Goal: Entertainment & Leisure: Consume media (video, audio)

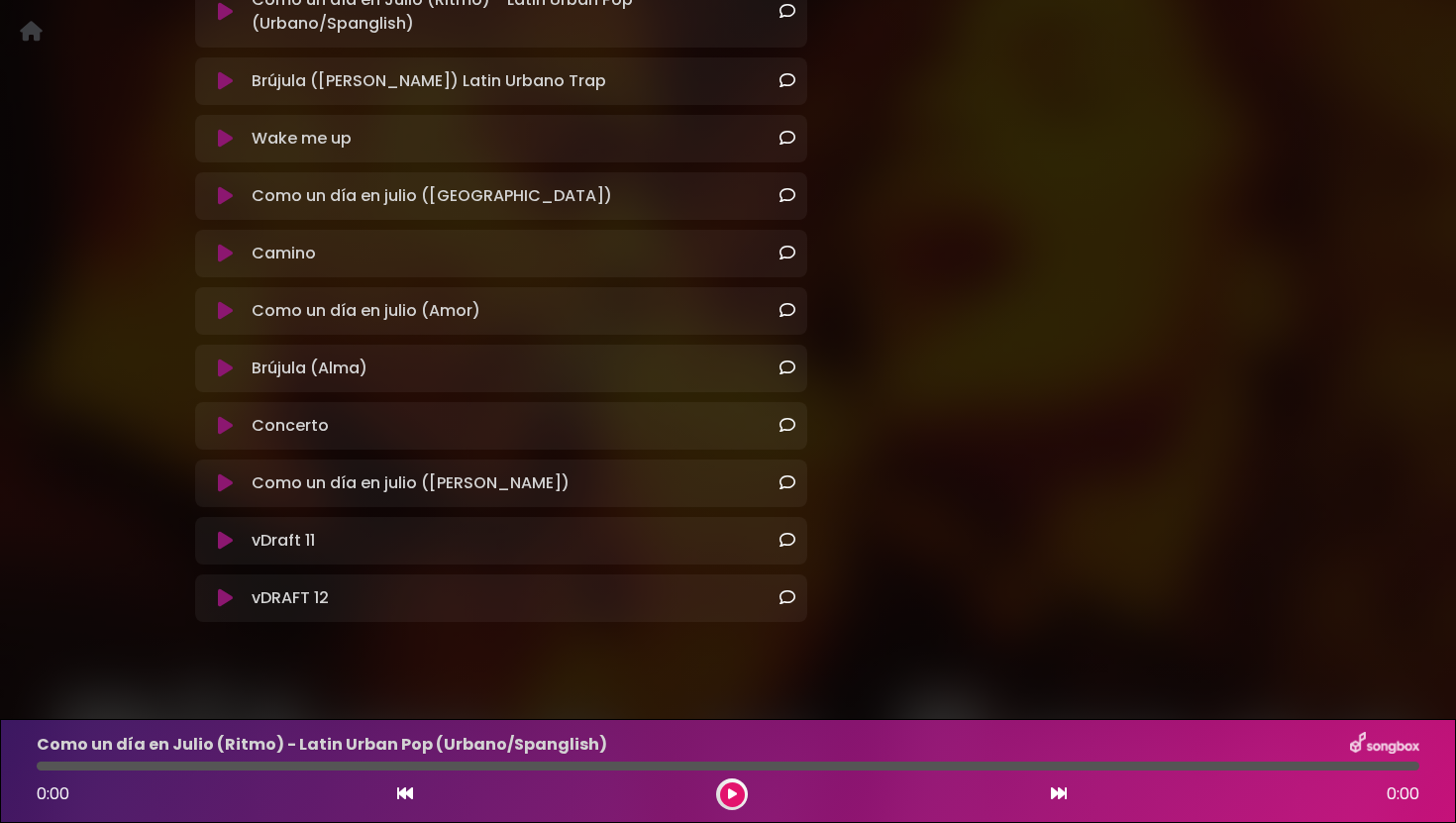
scroll to position [592, 0]
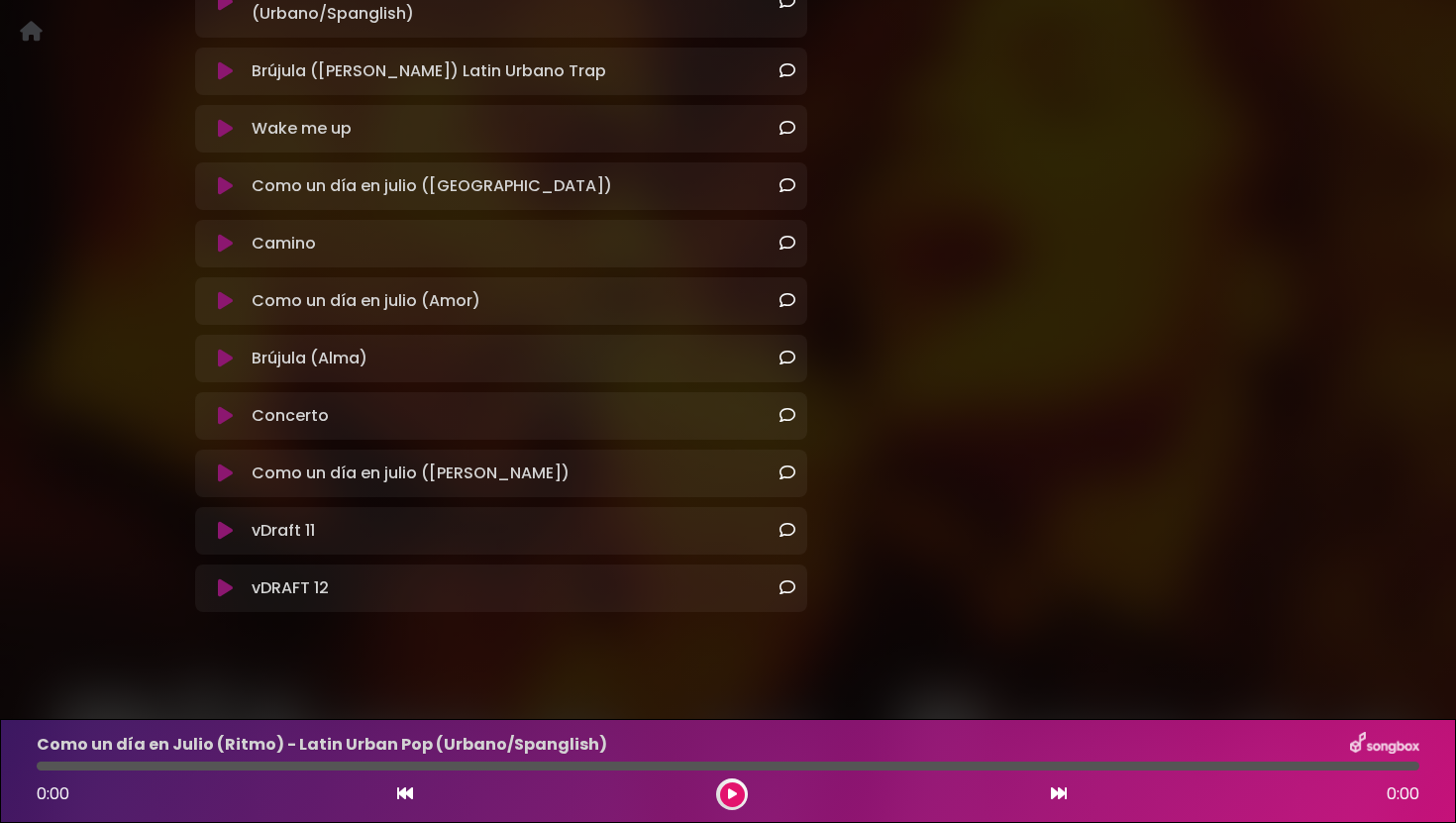
click at [230, 475] on icon at bounding box center [225, 473] width 15 height 20
click at [224, 130] on icon at bounding box center [225, 129] width 15 height 20
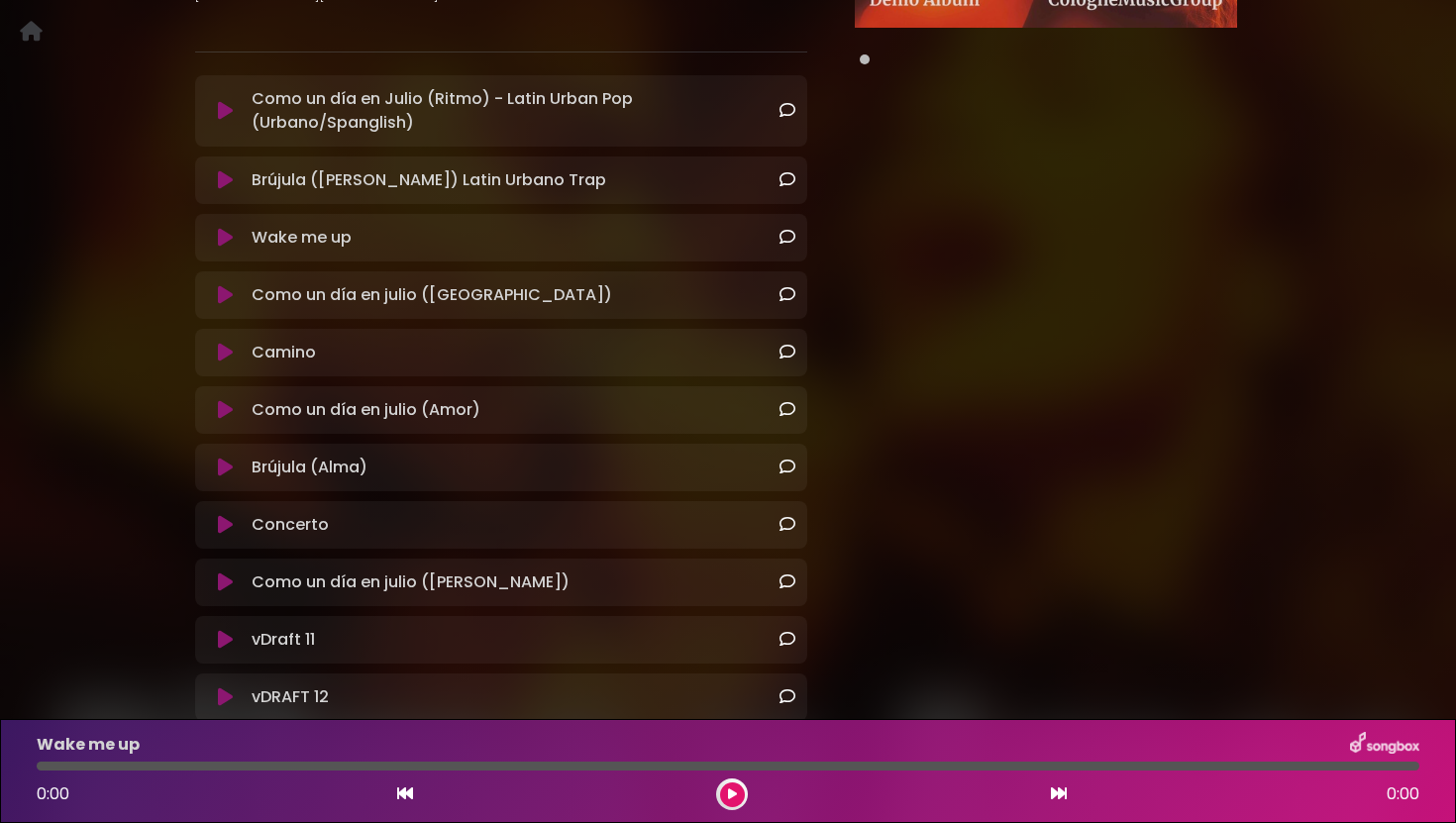
scroll to position [489, 0]
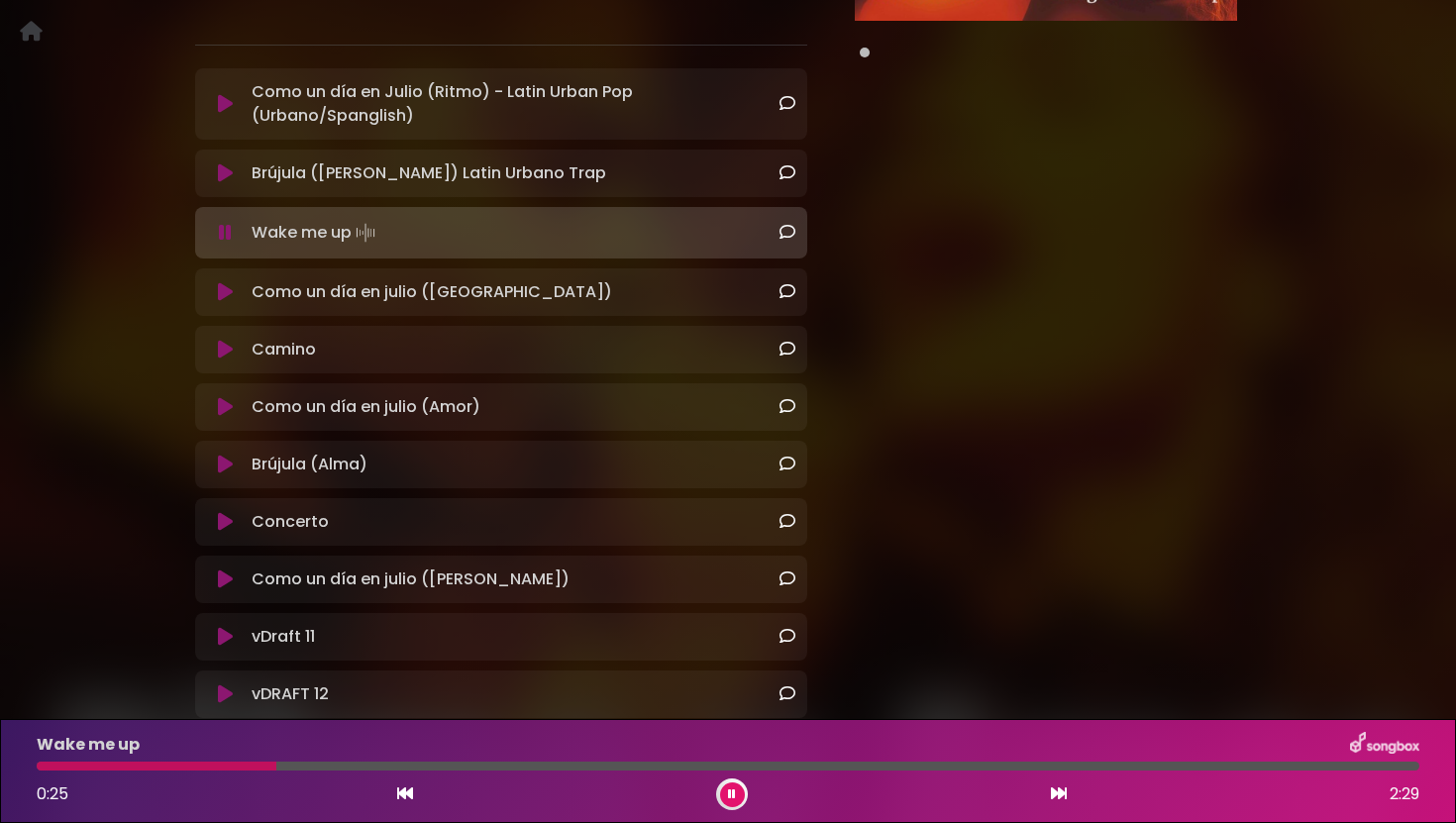
click at [729, 794] on icon at bounding box center [731, 794] width 8 height 12
click at [723, 796] on button at bounding box center [732, 794] width 25 height 25
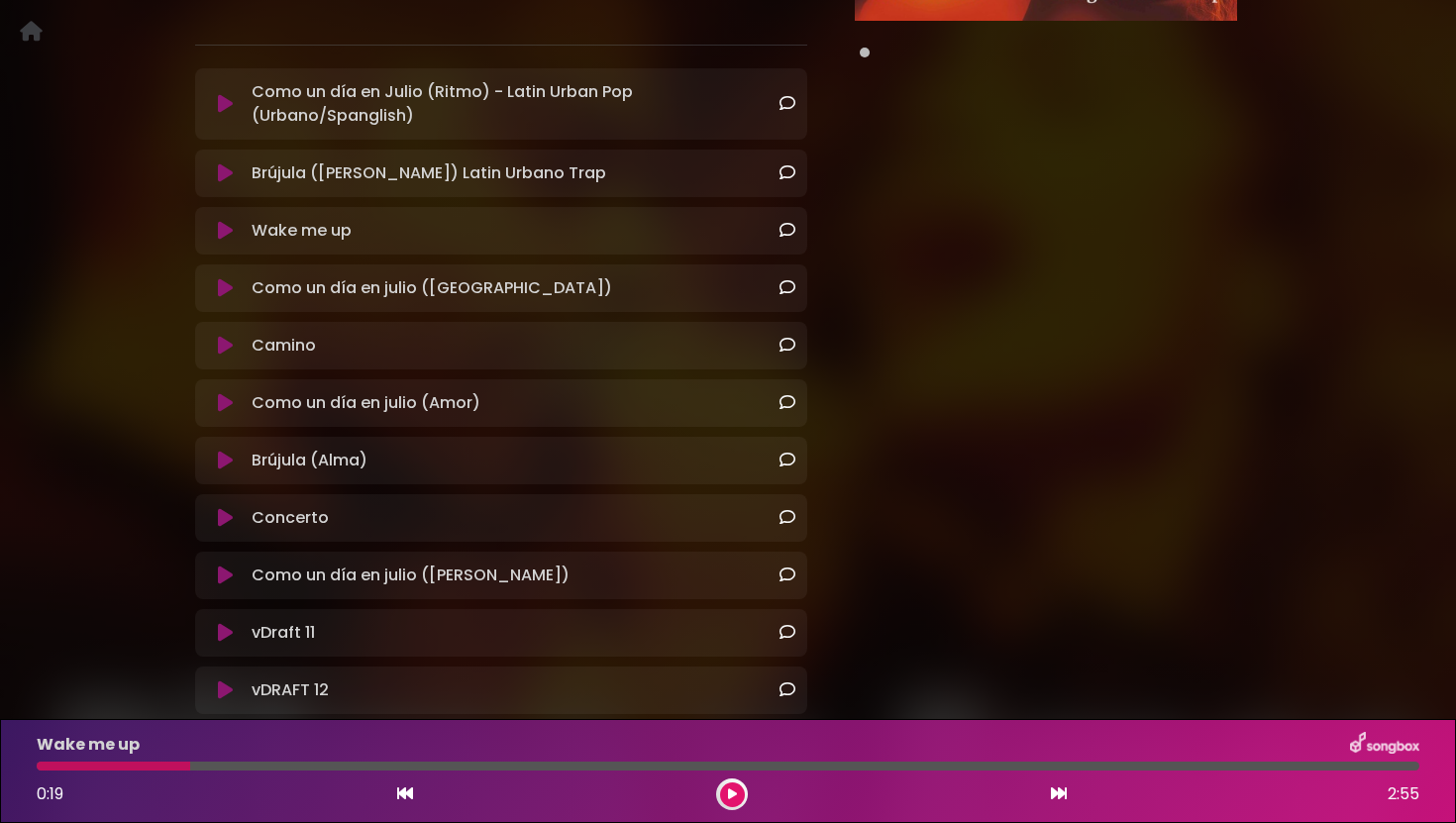
click at [224, 458] on icon at bounding box center [225, 461] width 15 height 20
click at [223, 459] on icon at bounding box center [225, 461] width 15 height 20
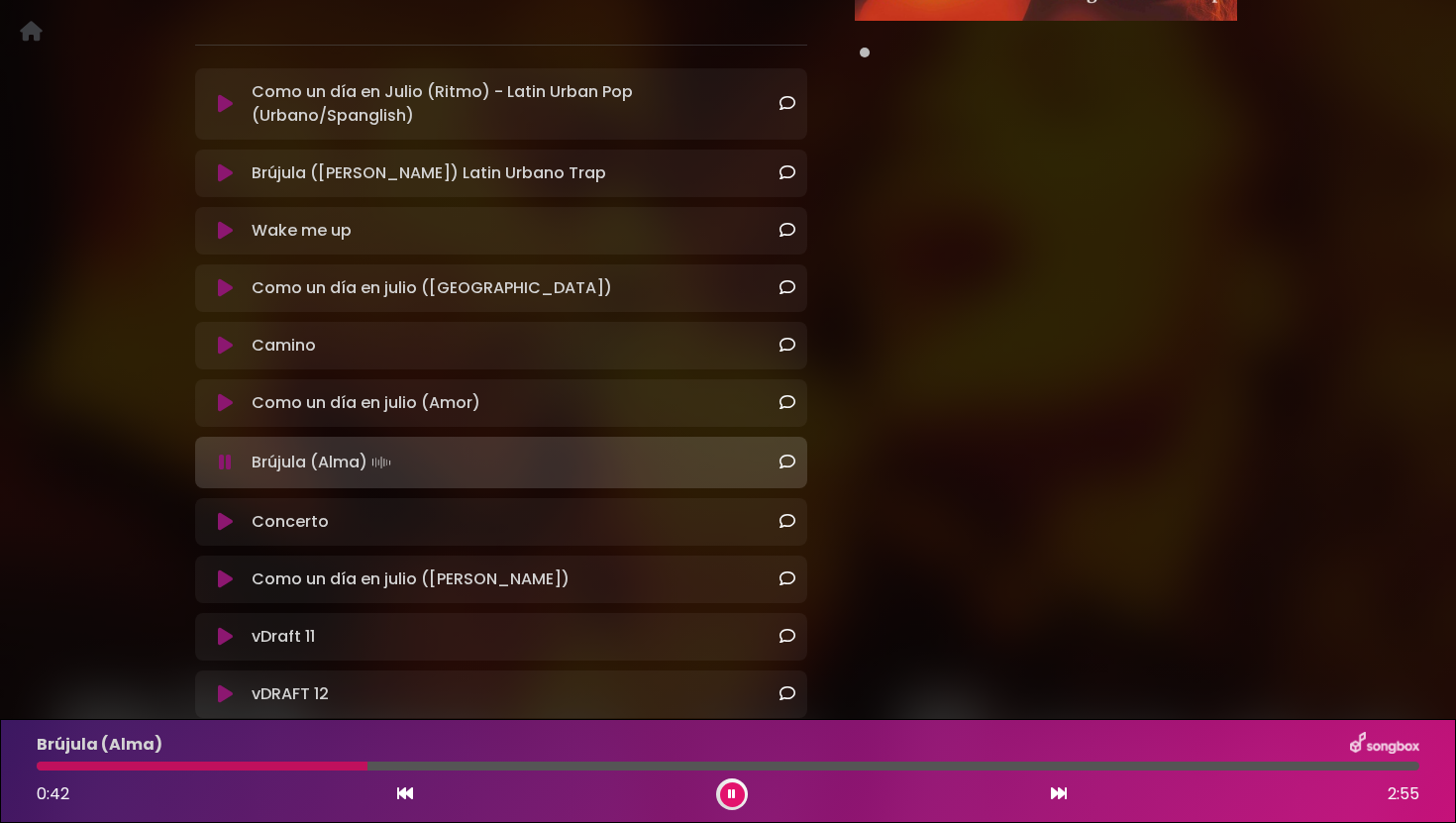
click at [236, 474] on div "Brújula (Alma) Loading Track..." at bounding box center [501, 463] width 589 height 28
click at [229, 463] on icon at bounding box center [225, 463] width 13 height 20
click at [728, 789] on icon at bounding box center [731, 794] width 8 height 12
